Goal: Contribute content

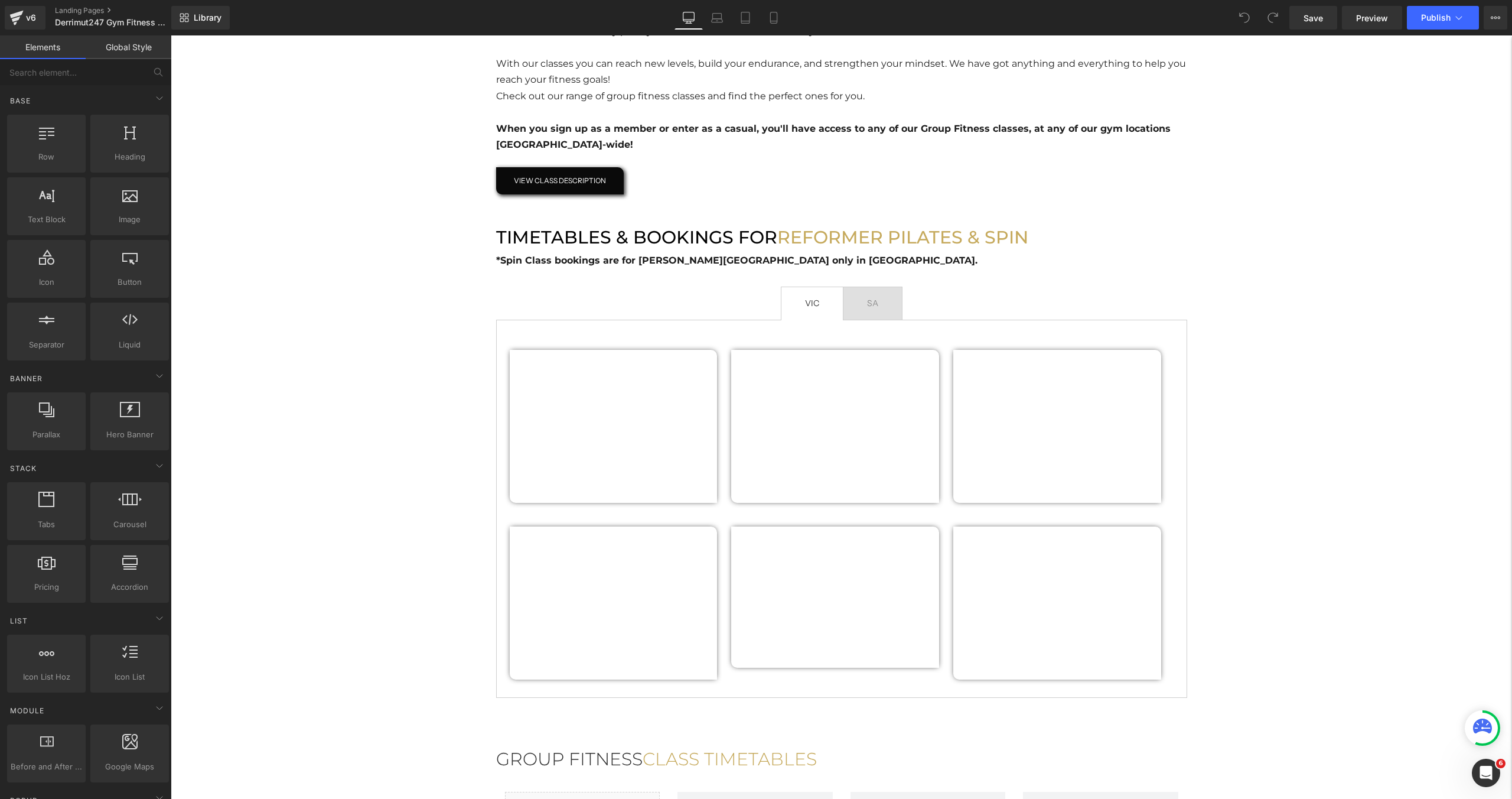
scroll to position [673, 0]
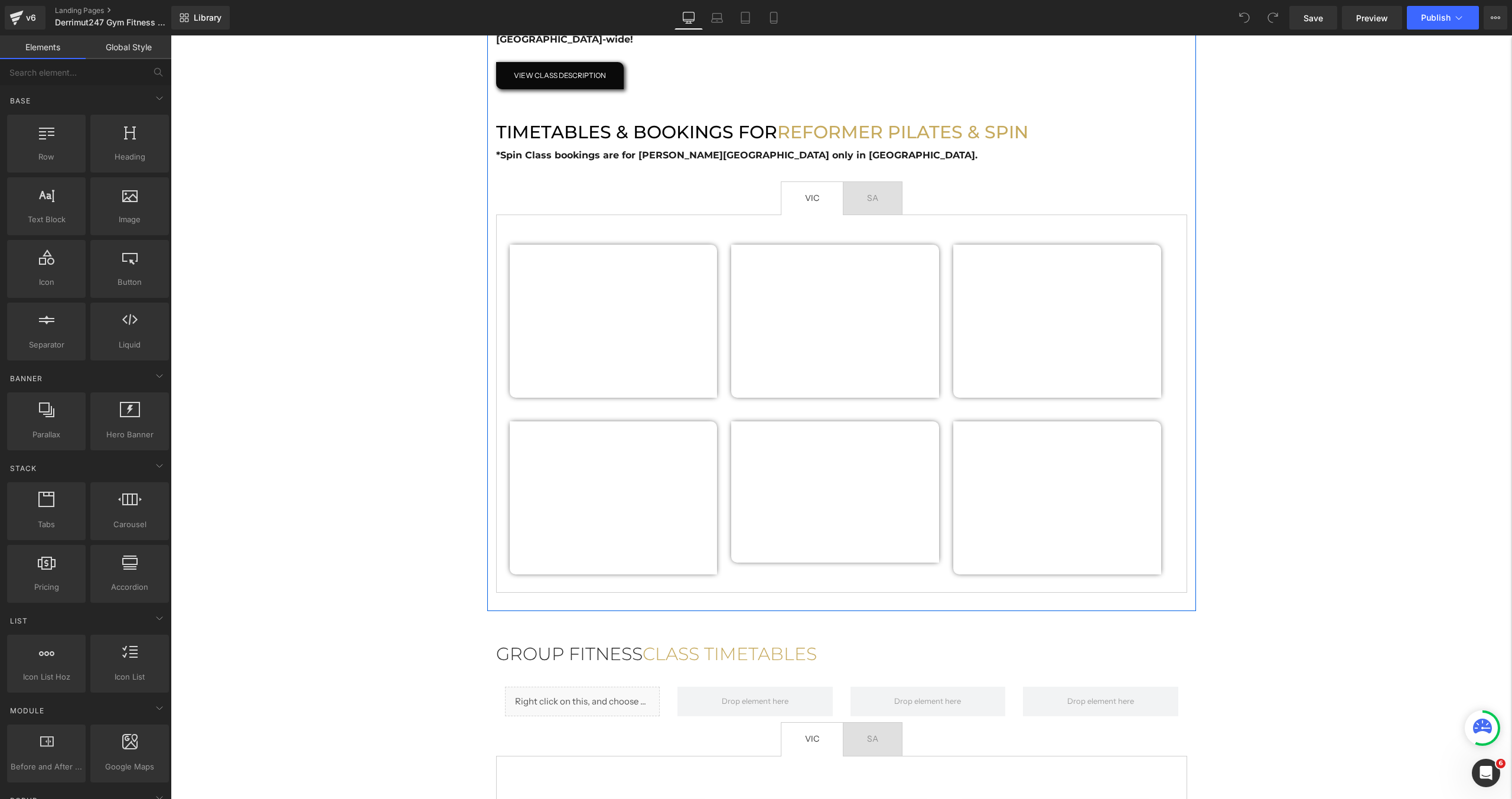
click at [874, 207] on span "SA Text Block" at bounding box center [873, 199] width 59 height 33
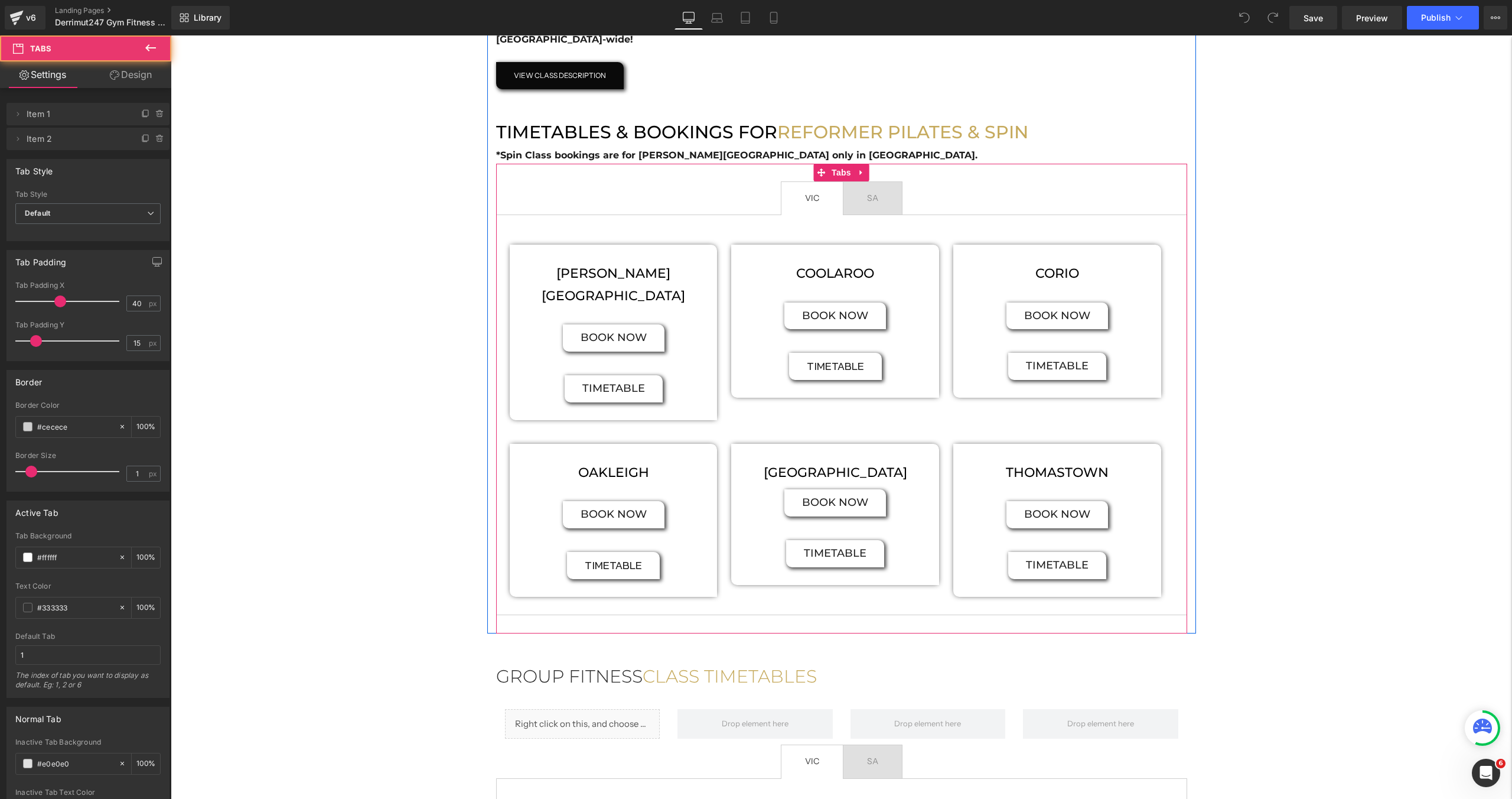
click at [831, 206] on span "VIC Text Block" at bounding box center [812, 199] width 61 height 33
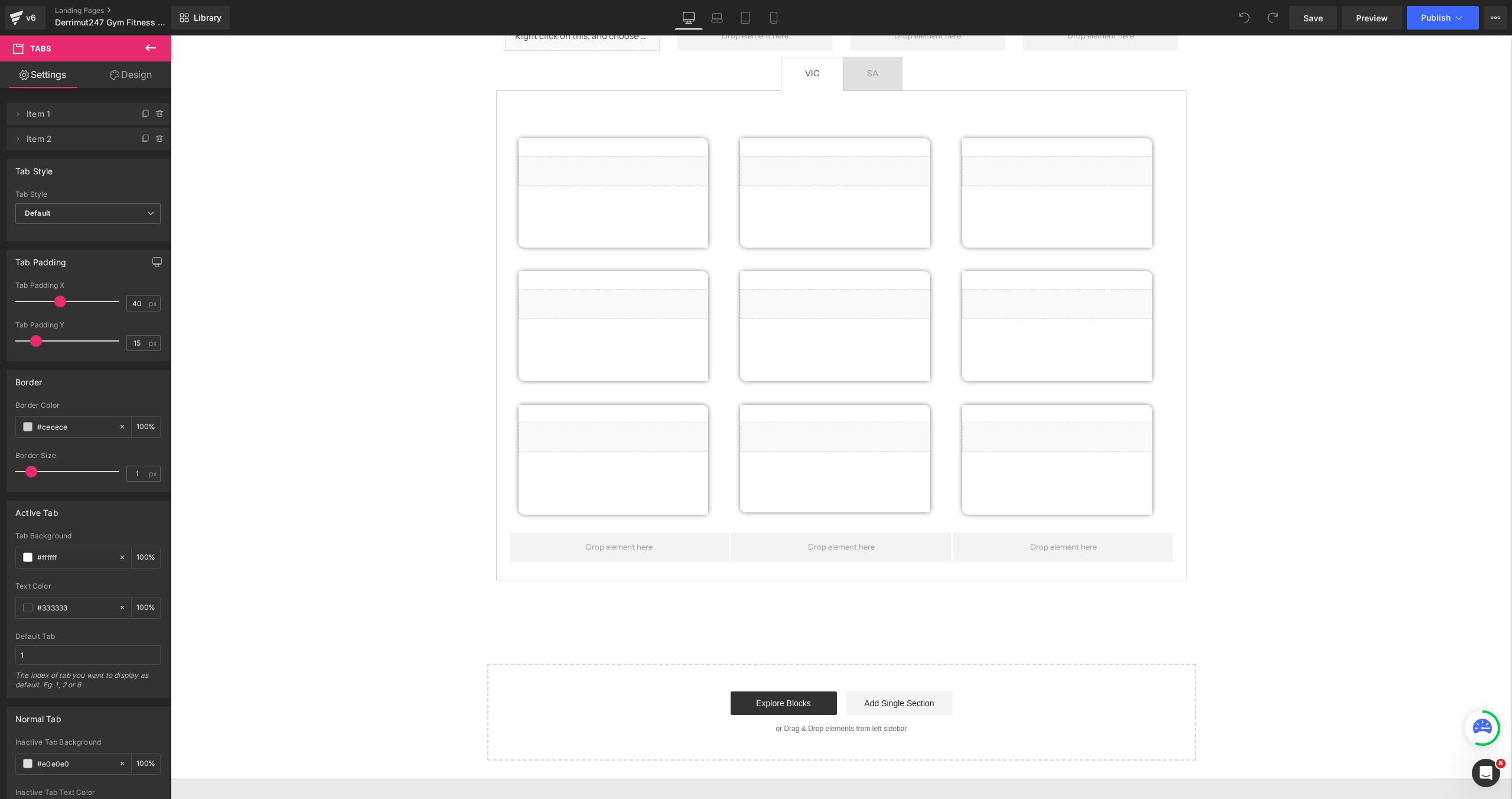
scroll to position [1205, 0]
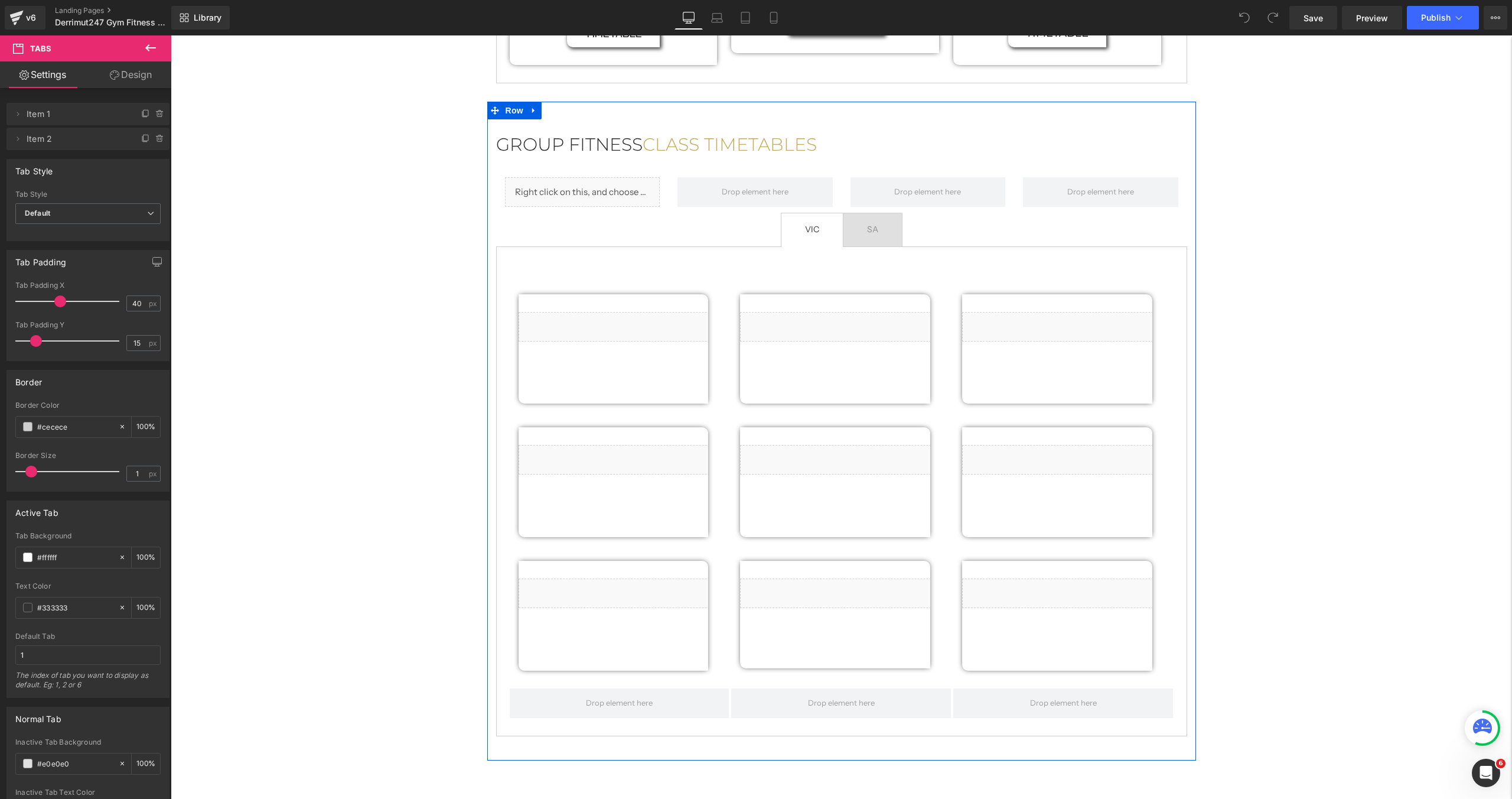
click at [896, 221] on span "SA Text Block" at bounding box center [873, 230] width 59 height 33
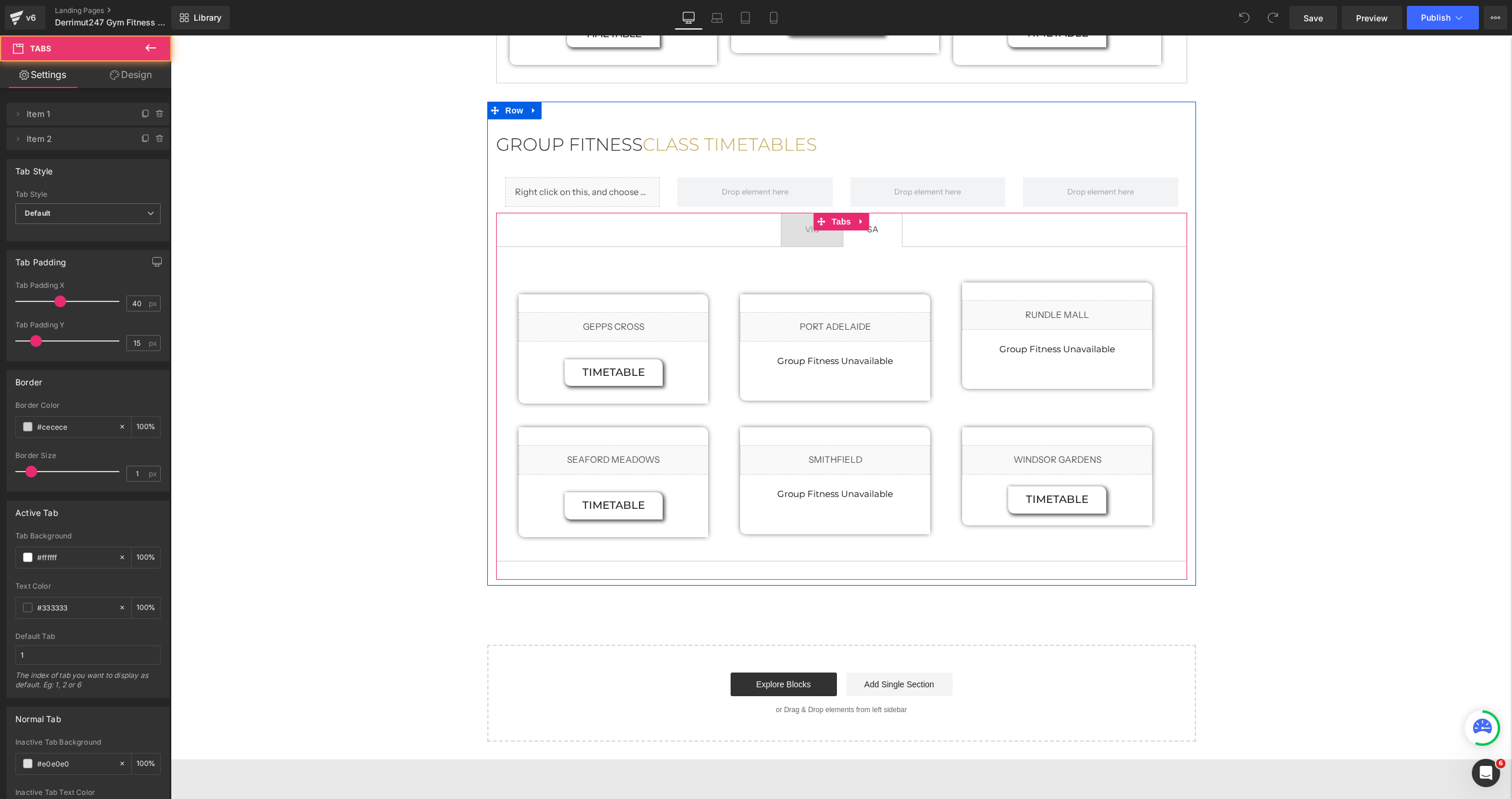
click at [817, 220] on span "VIC Text Block" at bounding box center [812, 230] width 61 height 33
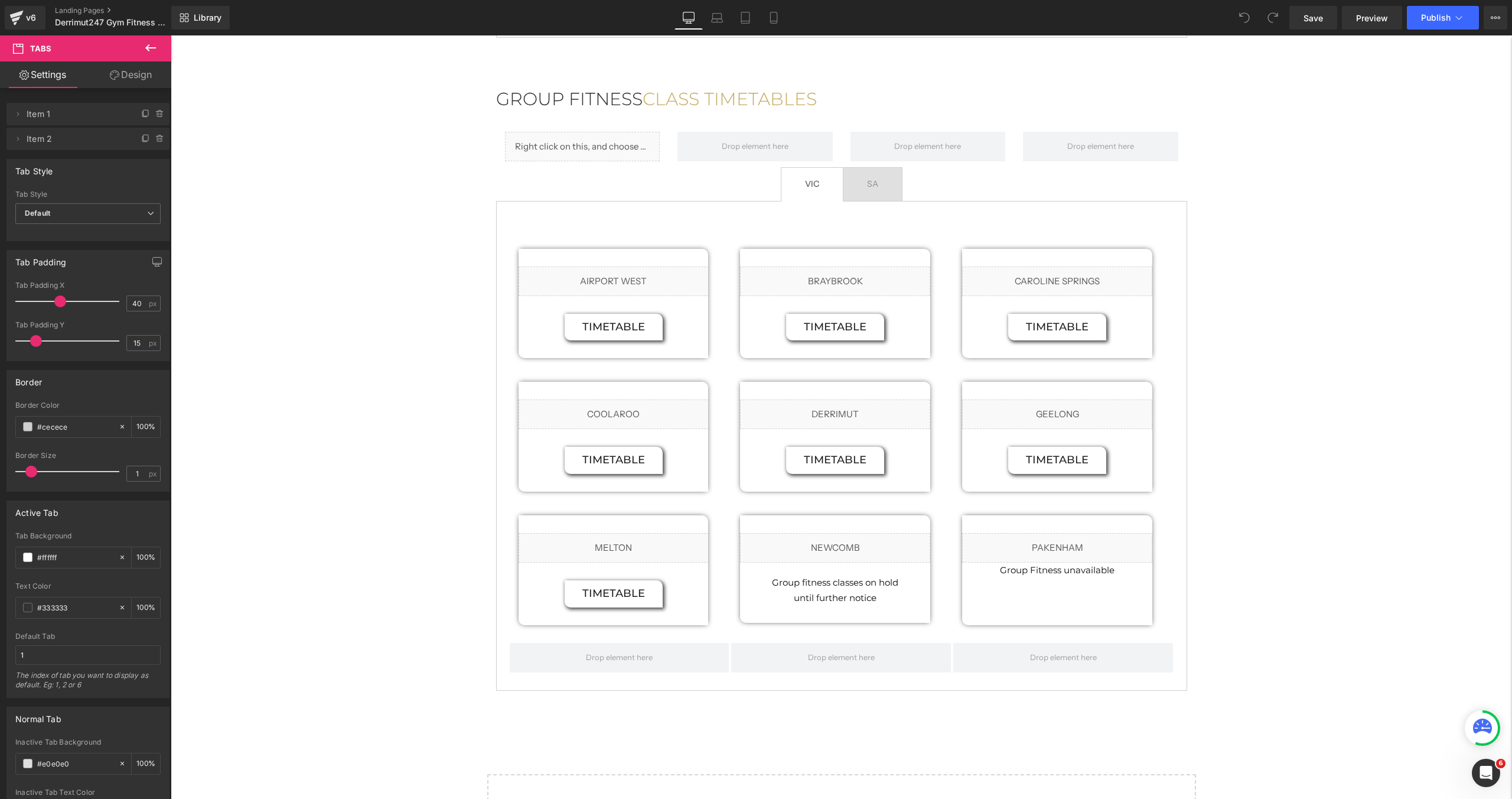
scroll to position [1300, 0]
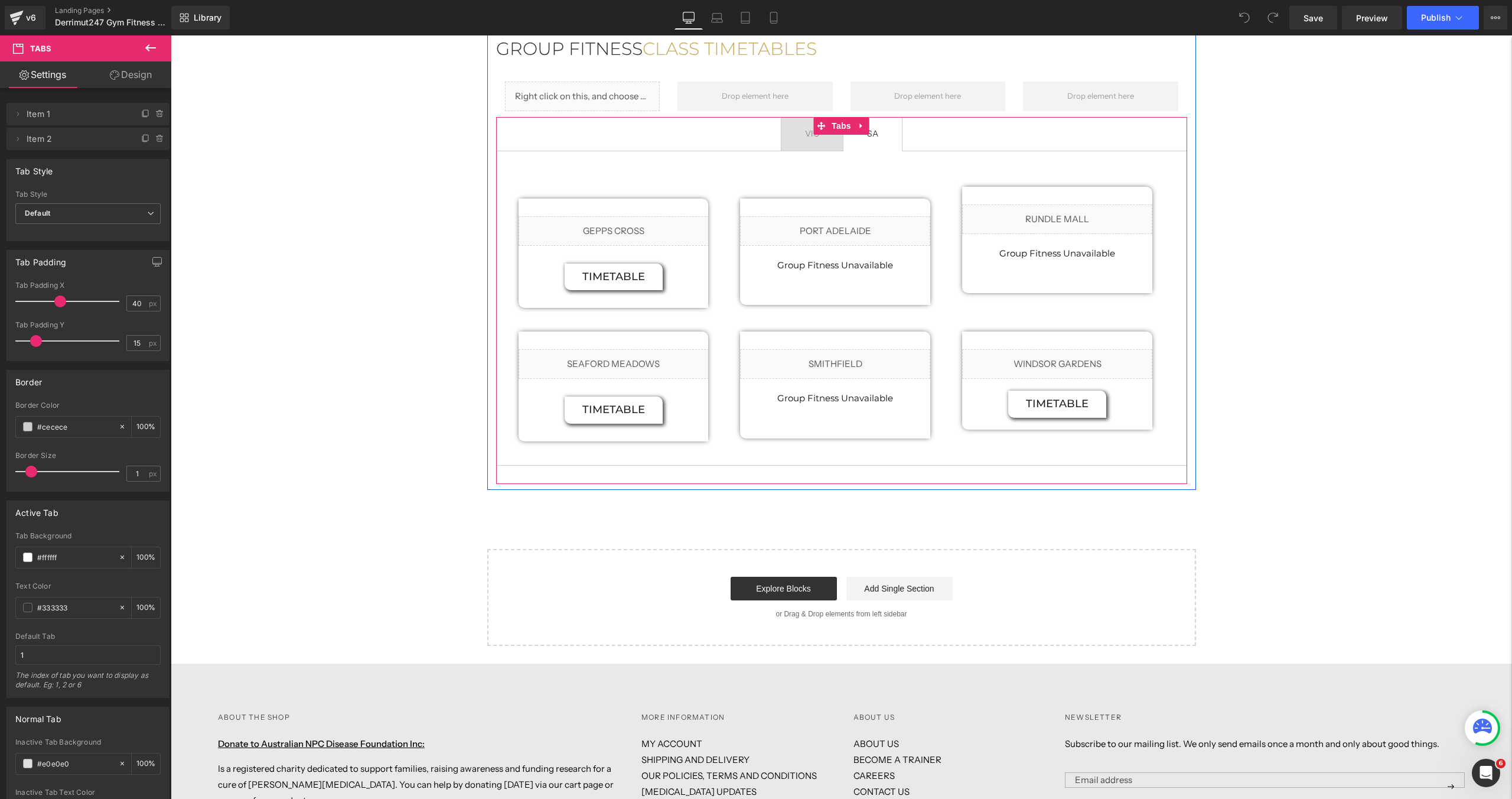
click at [880, 123] on span "SA Text Block" at bounding box center [873, 134] width 59 height 33
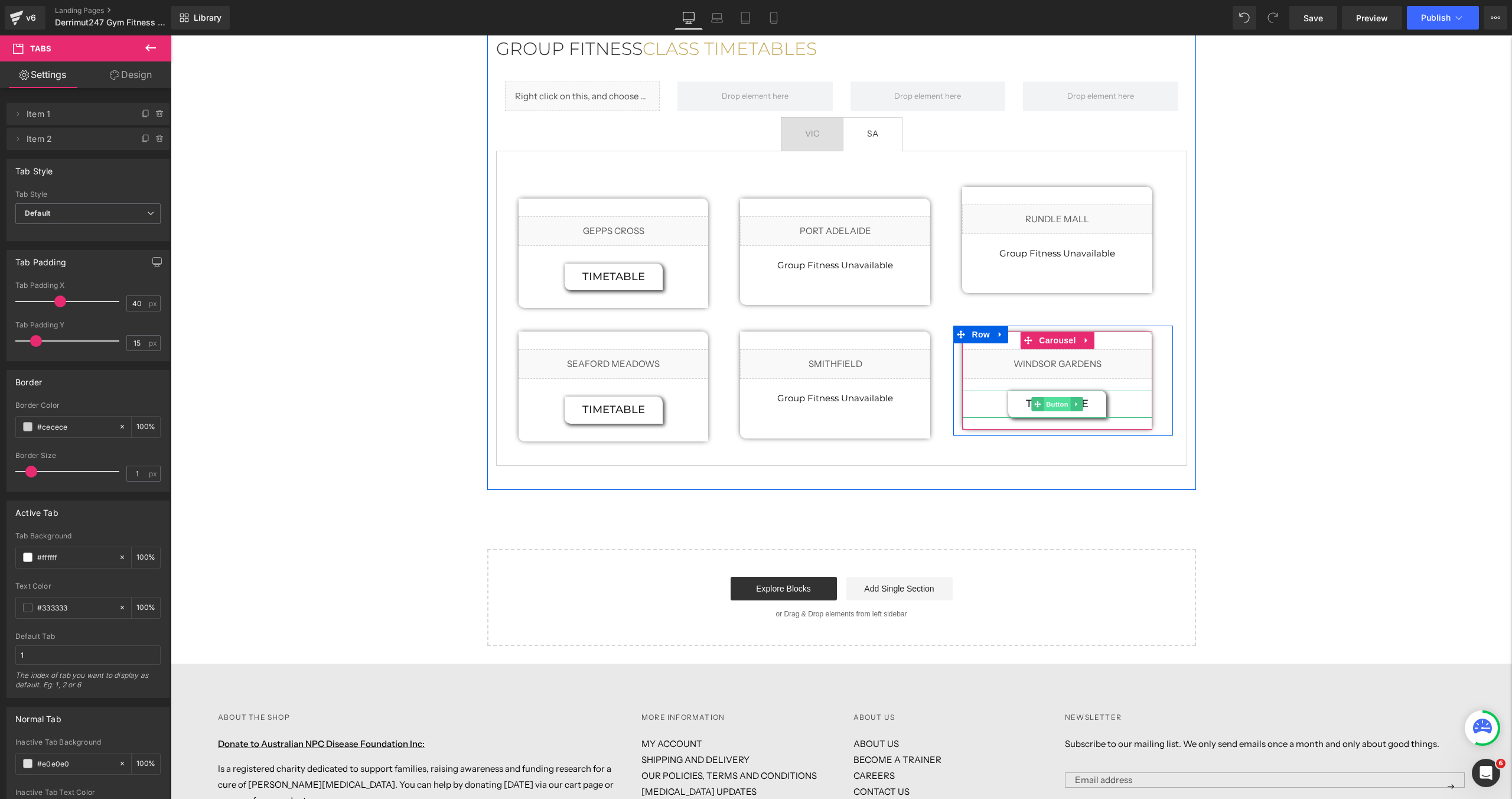
click at [1060, 397] on span "Button" at bounding box center [1058, 404] width 27 height 14
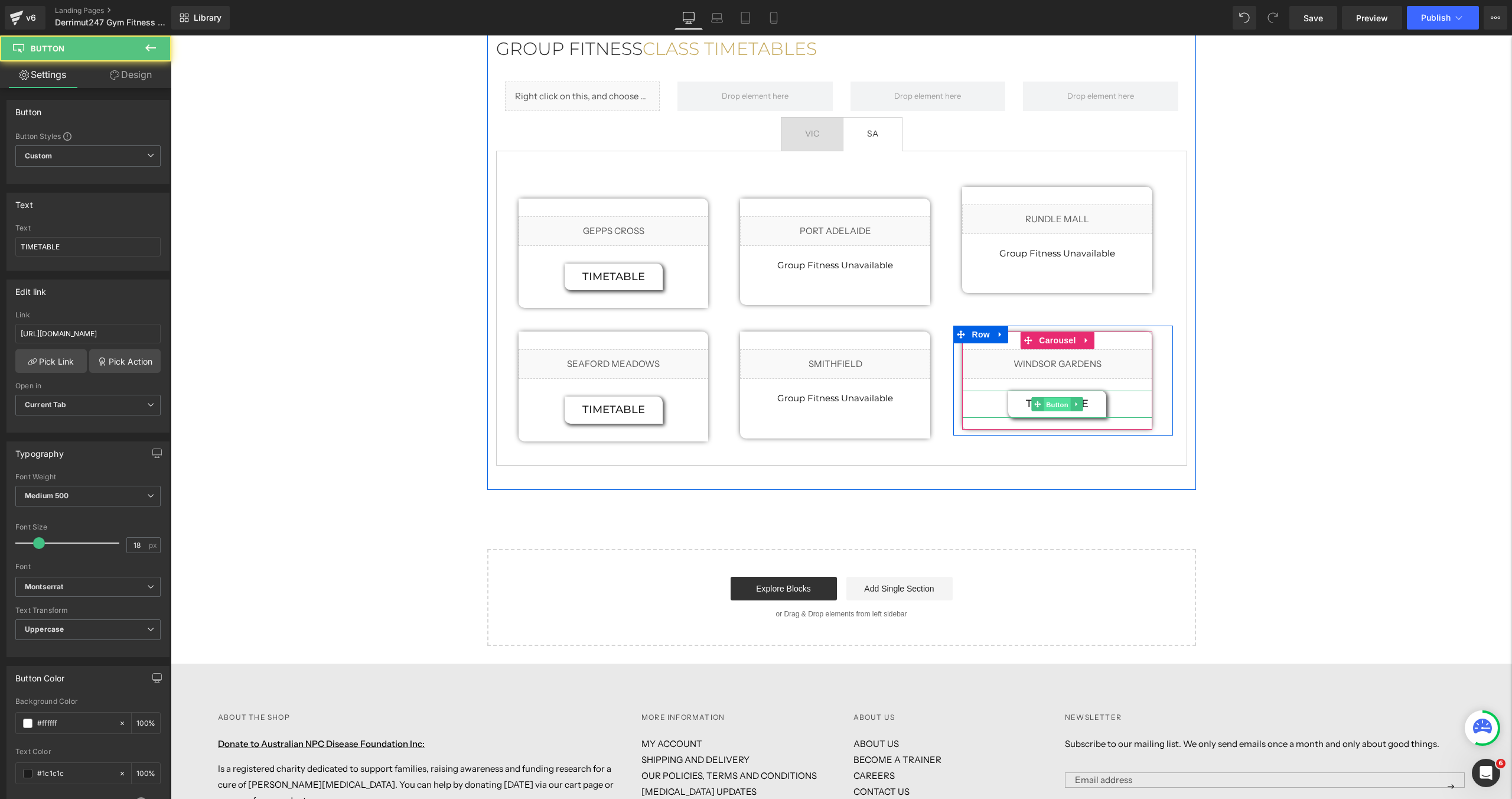
click at [1060, 398] on span "Button" at bounding box center [1058, 404] width 27 height 14
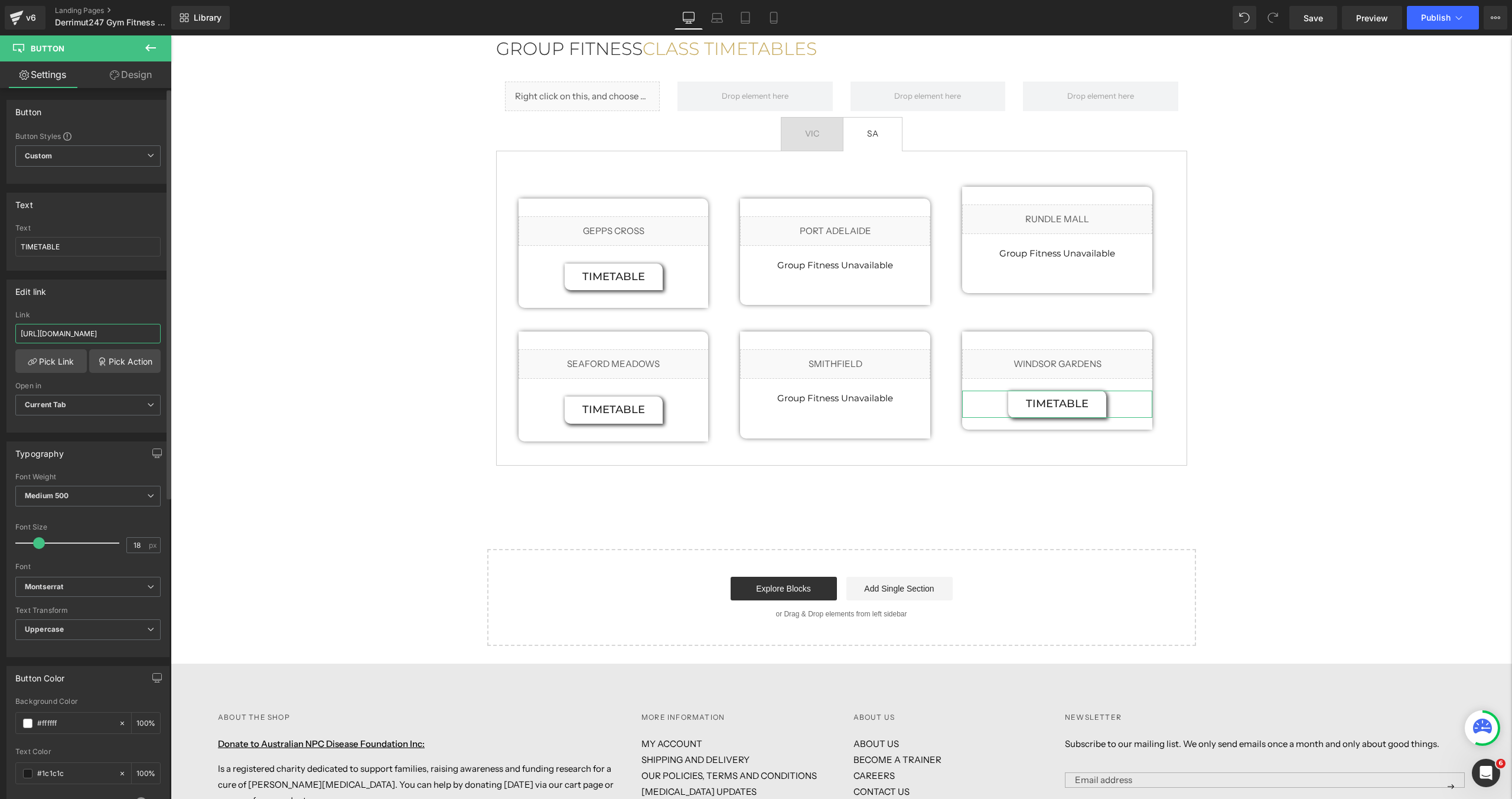
click at [69, 333] on input "[URL][DOMAIN_NAME]" at bounding box center [88, 333] width 145 height 19
paste input "send_to_yosh.png?v=1759886272"
type input "[URL][DOMAIN_NAME]"
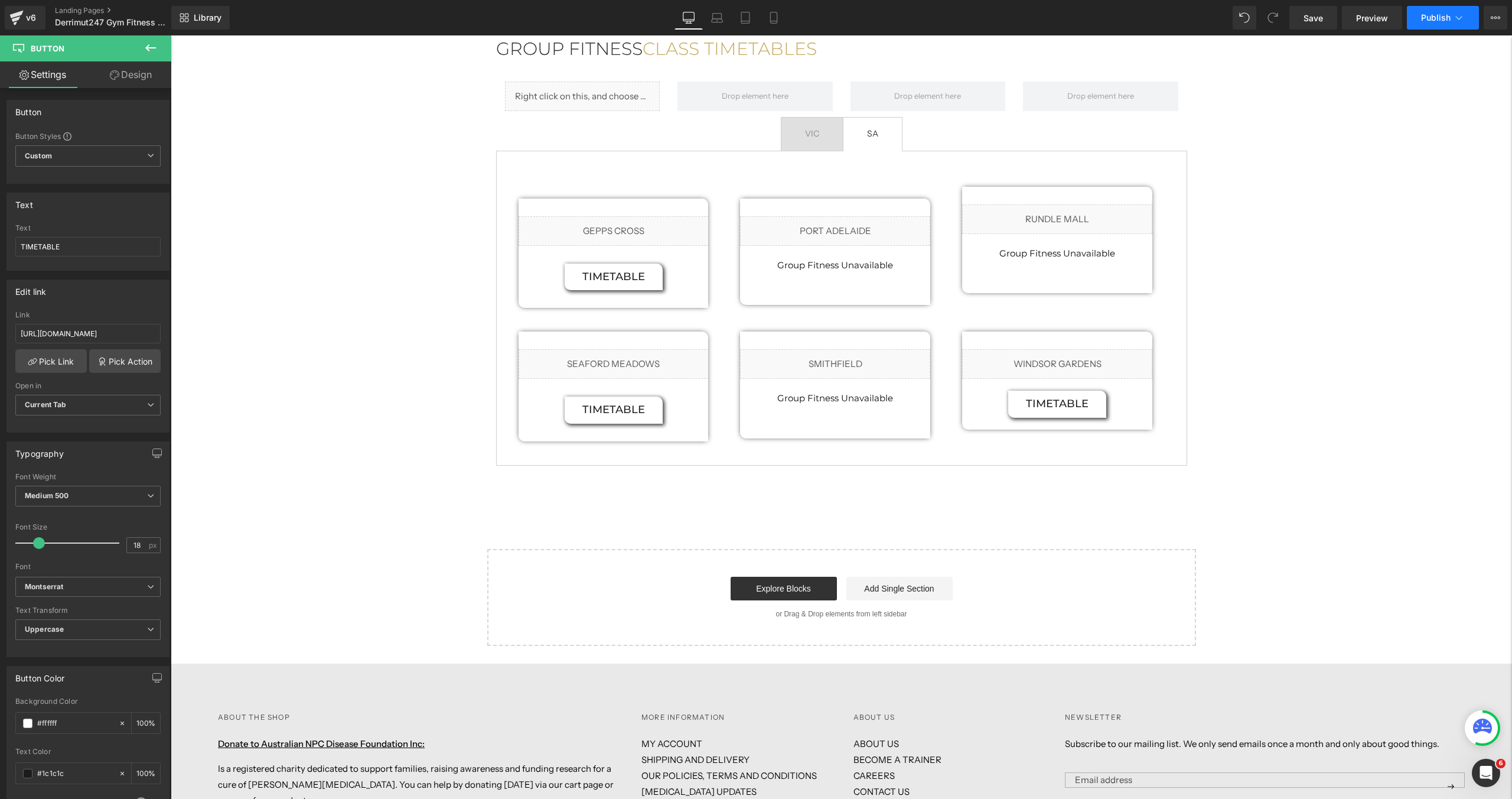
scroll to position [0, 0]
click at [1430, 21] on span "Publish" at bounding box center [1436, 17] width 29 height 9
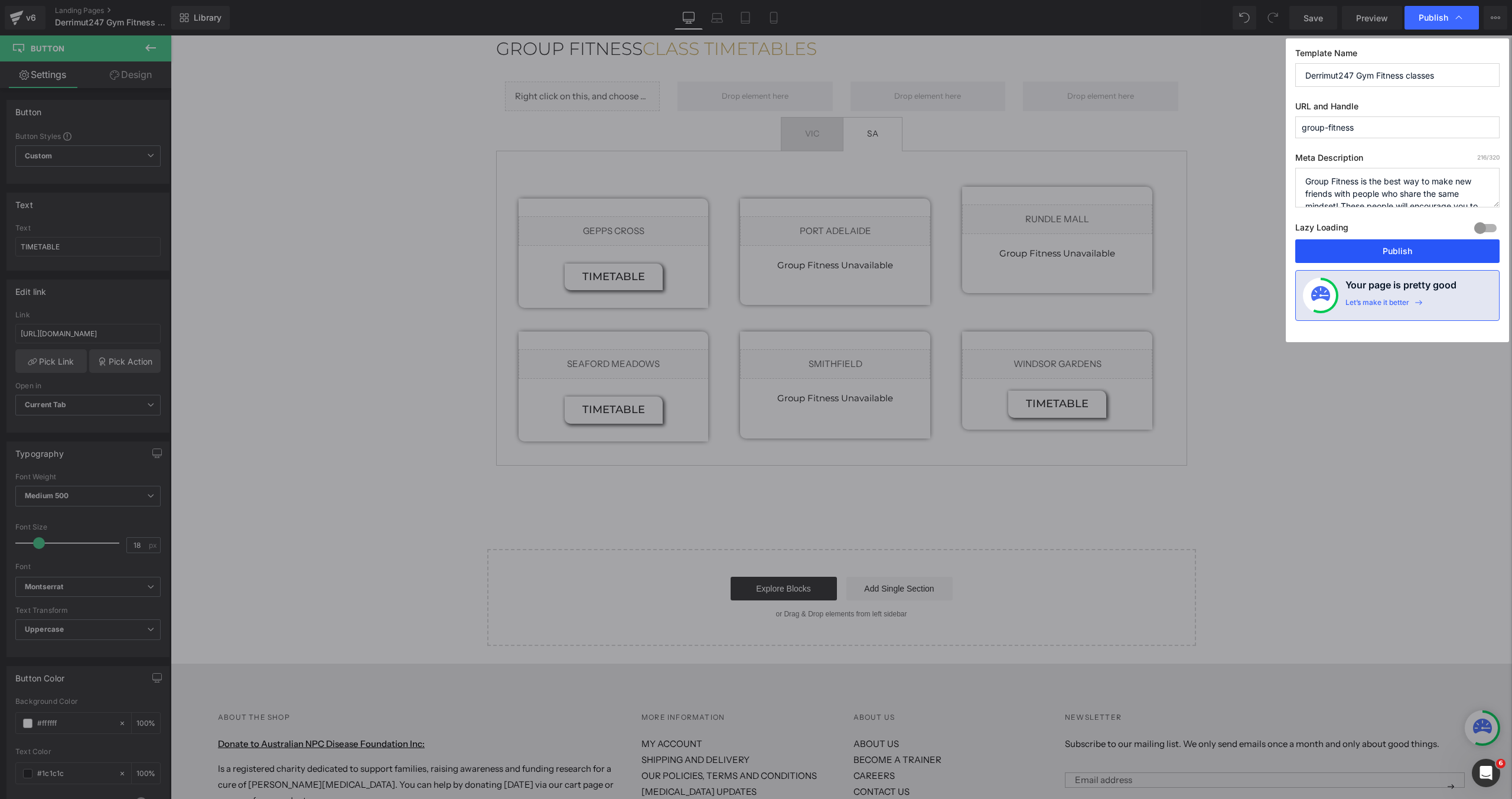
click at [1343, 253] on button "Publish" at bounding box center [1398, 251] width 205 height 24
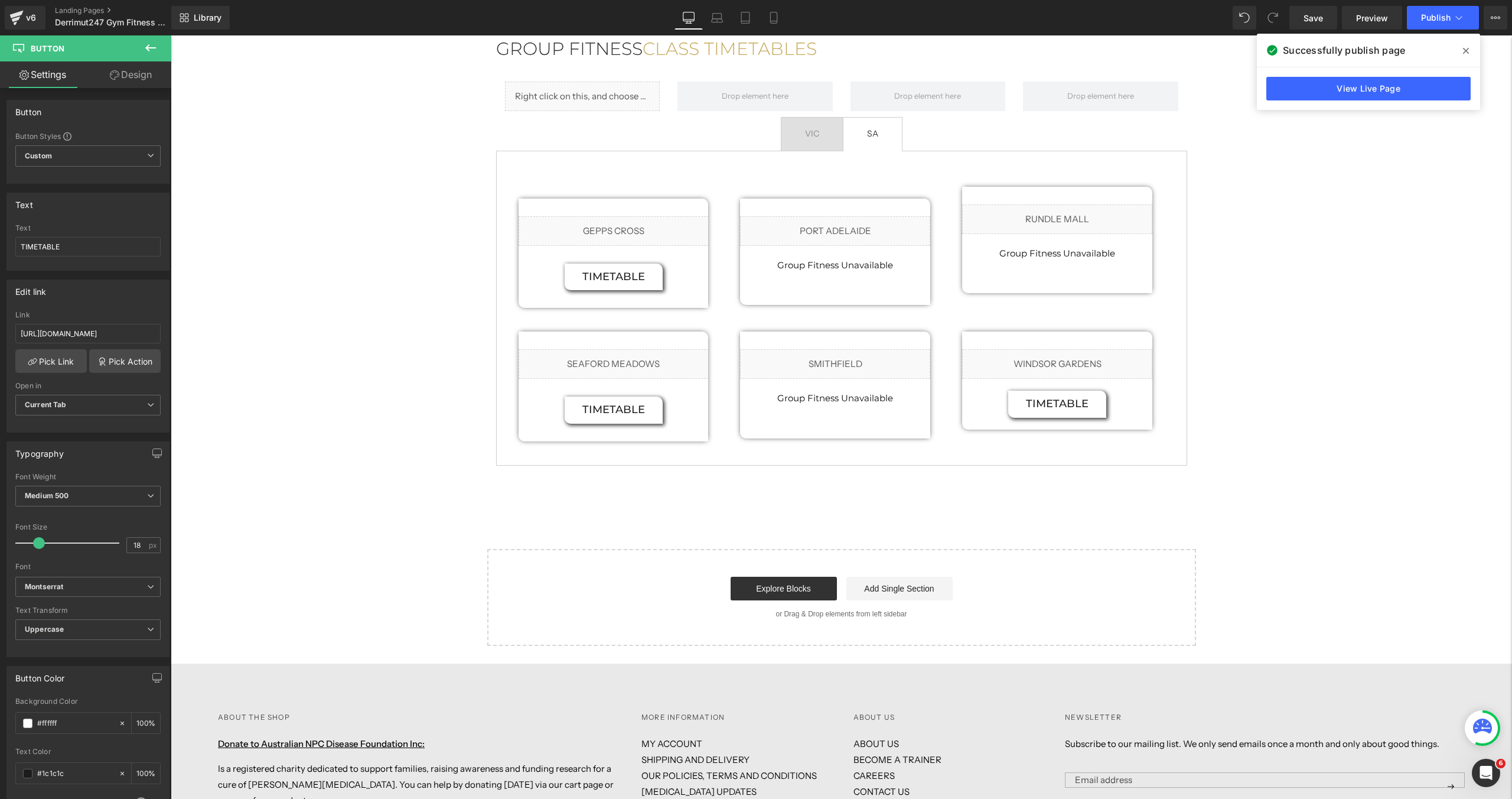
click at [1466, 45] on span at bounding box center [1466, 51] width 19 height 19
